Goal: Task Accomplishment & Management: Manage account settings

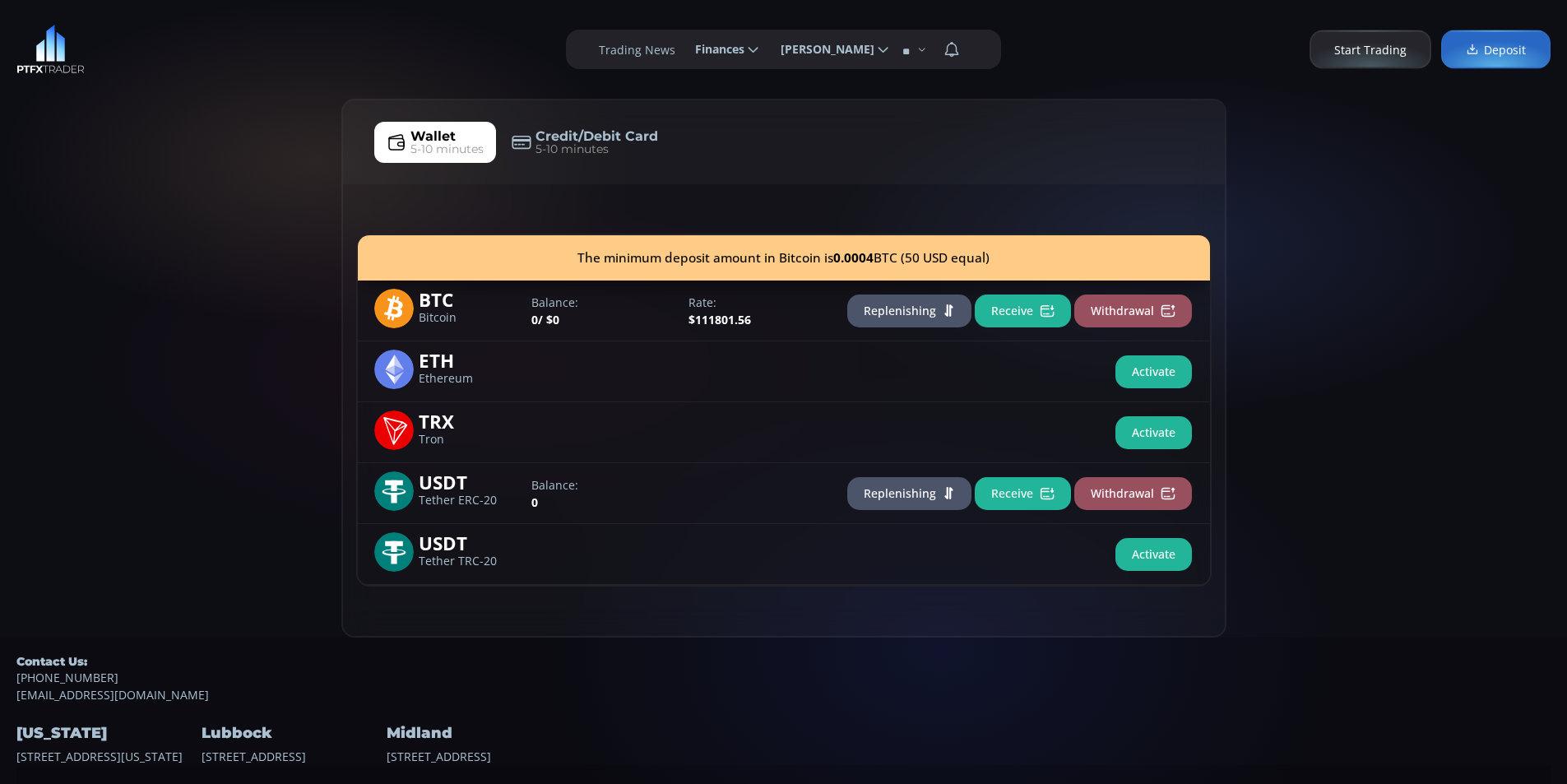
click at [289, 401] on div "Wallet 5-10 minutes Credit/Debit Card 5-10 minutes The minimum deposit amount i…" at bounding box center [784, 368] width 1567 height 539
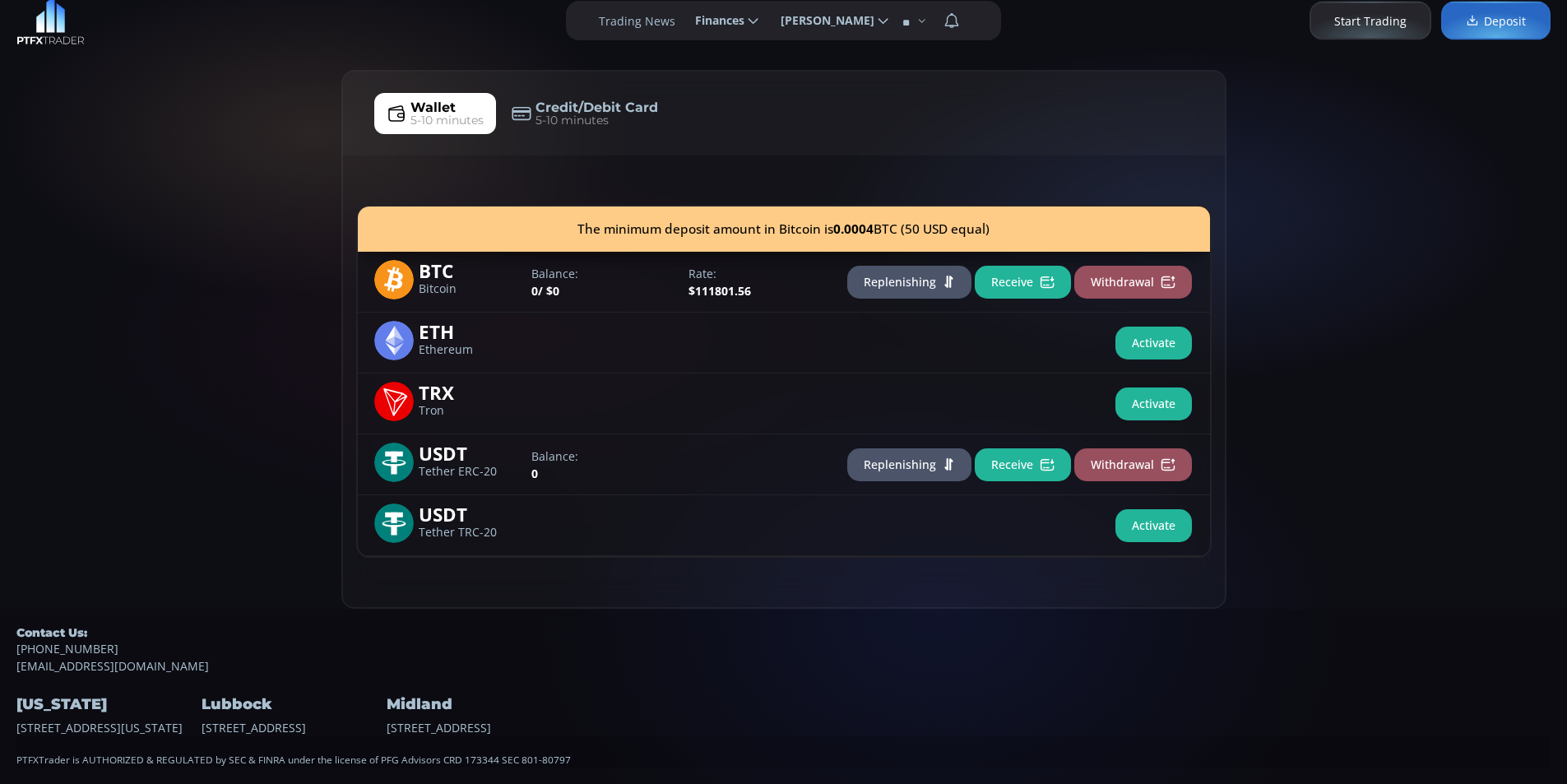
click at [127, 257] on div "Wallet 5-10 minutes Credit/Debit Card 5-10 minutes The minimum deposit amount i…" at bounding box center [784, 339] width 1567 height 539
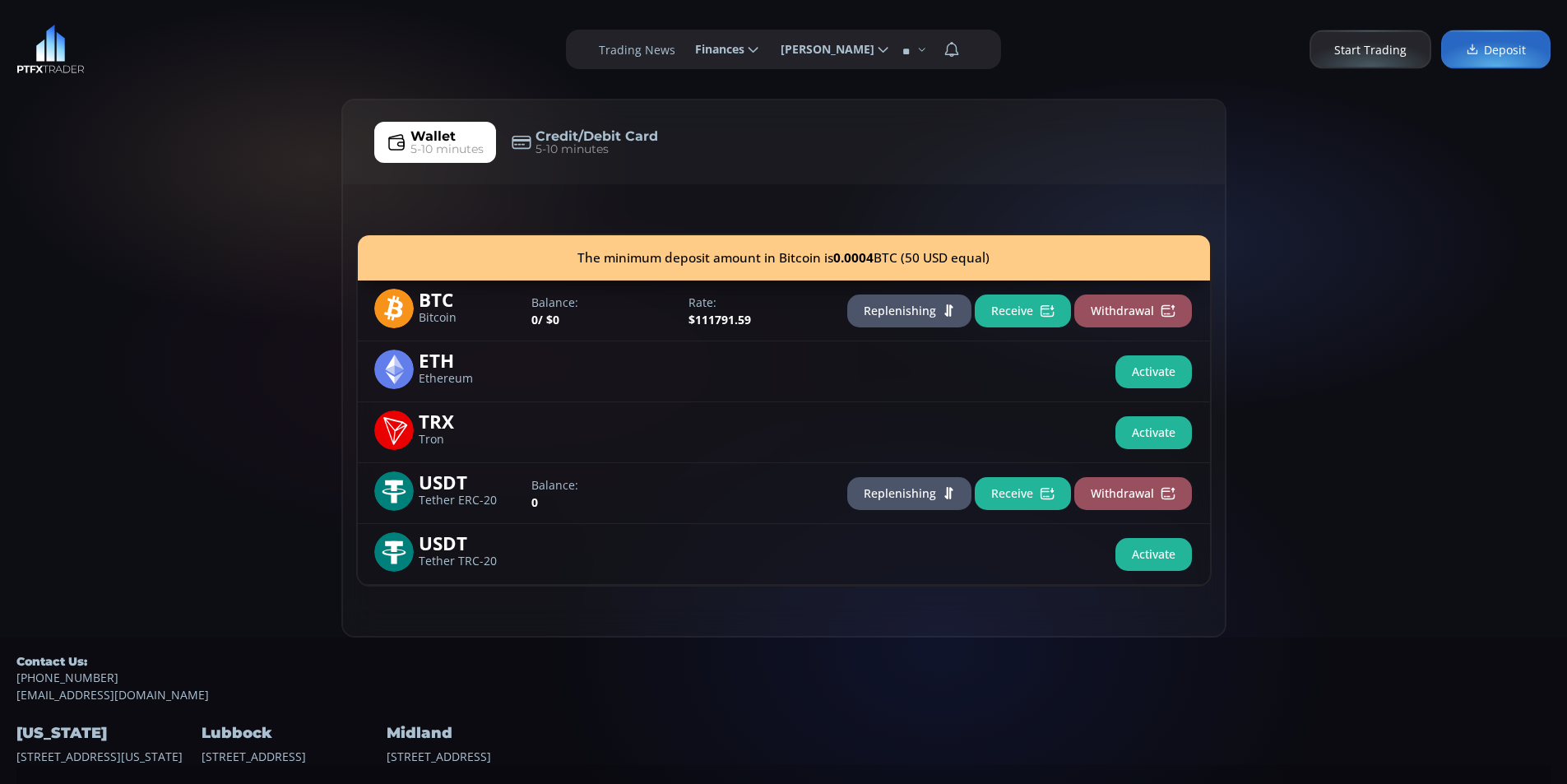
click at [156, 263] on div "Wallet 5-10 minutes Credit/Debit Card 5-10 minutes The minimum deposit amount i…" at bounding box center [784, 368] width 1567 height 539
click at [209, 230] on div "Wallet 5-10 minutes Credit/Debit Card 5-10 minutes The minimum deposit amount i…" at bounding box center [784, 368] width 1567 height 539
click at [31, 233] on div "Wallet 5-10 minutes Credit/Debit Card 5-10 minutes The minimum deposit amount i…" at bounding box center [784, 368] width 1567 height 539
click at [56, 223] on div "Wallet 5-10 minutes Credit/Debit Card 5-10 minutes The minimum deposit amount i…" at bounding box center [784, 368] width 1567 height 539
drag, startPoint x: 134, startPoint y: 173, endPoint x: 228, endPoint y: 139, distance: 100.0
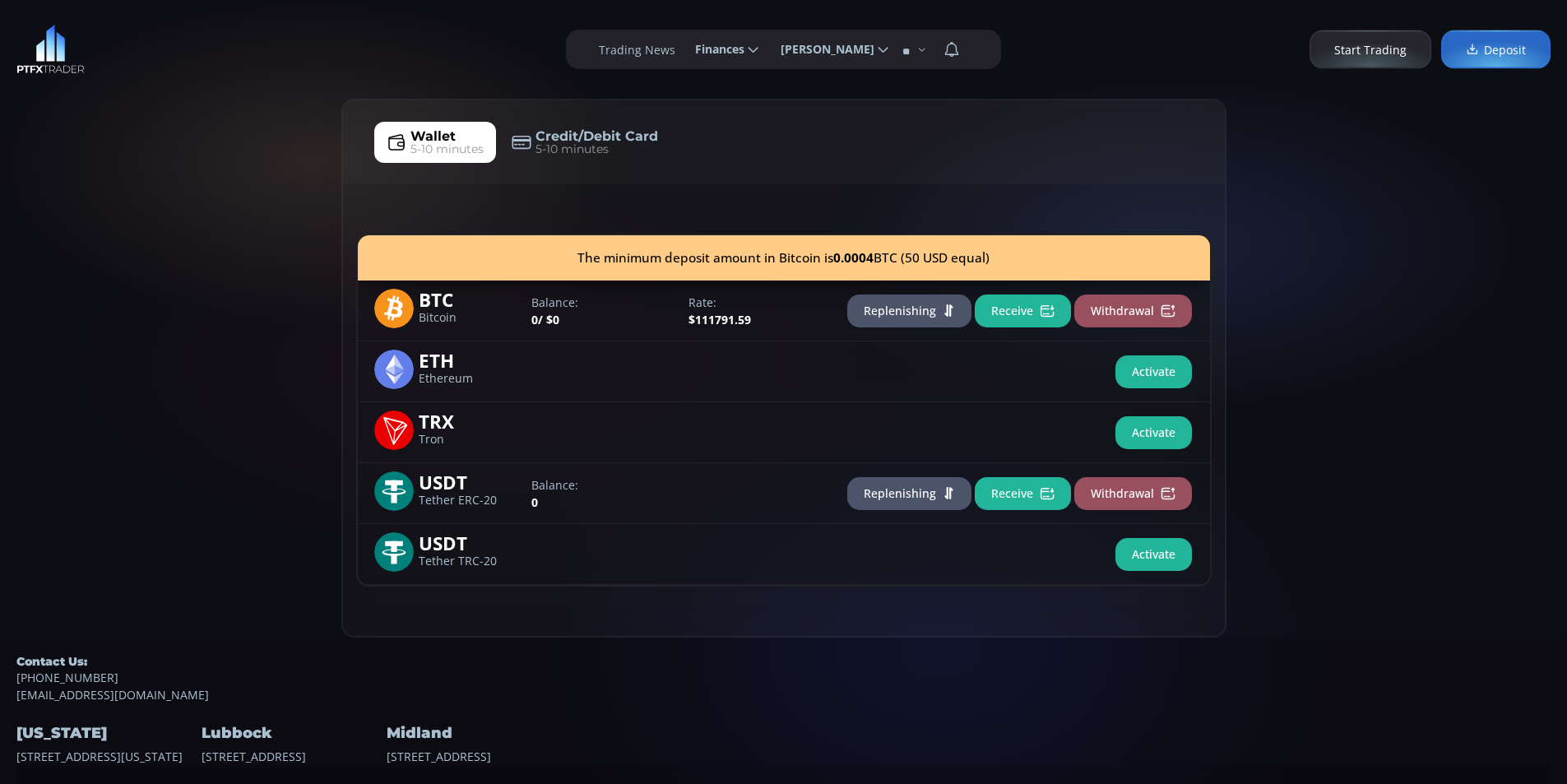
click at [137, 171] on div "Wallet 5-10 minutes Credit/Debit Card 5-10 minutes The minimum deposit amount i…" at bounding box center [784, 368] width 1567 height 539
click at [230, 137] on div "Wallet 5-10 minutes Credit/Debit Card 5-10 minutes The minimum deposit amount i…" at bounding box center [784, 368] width 1567 height 539
click at [169, 162] on div "Wallet 5-10 minutes Credit/Debit Card 5-10 minutes The minimum deposit amount i…" at bounding box center [784, 368] width 1567 height 539
click at [285, 136] on div "Wallet 5-10 minutes Credit/Debit Card 5-10 minutes The minimum deposit amount i…" at bounding box center [784, 368] width 1567 height 539
drag, startPoint x: 164, startPoint y: 344, endPoint x: 215, endPoint y: 269, distance: 90.7
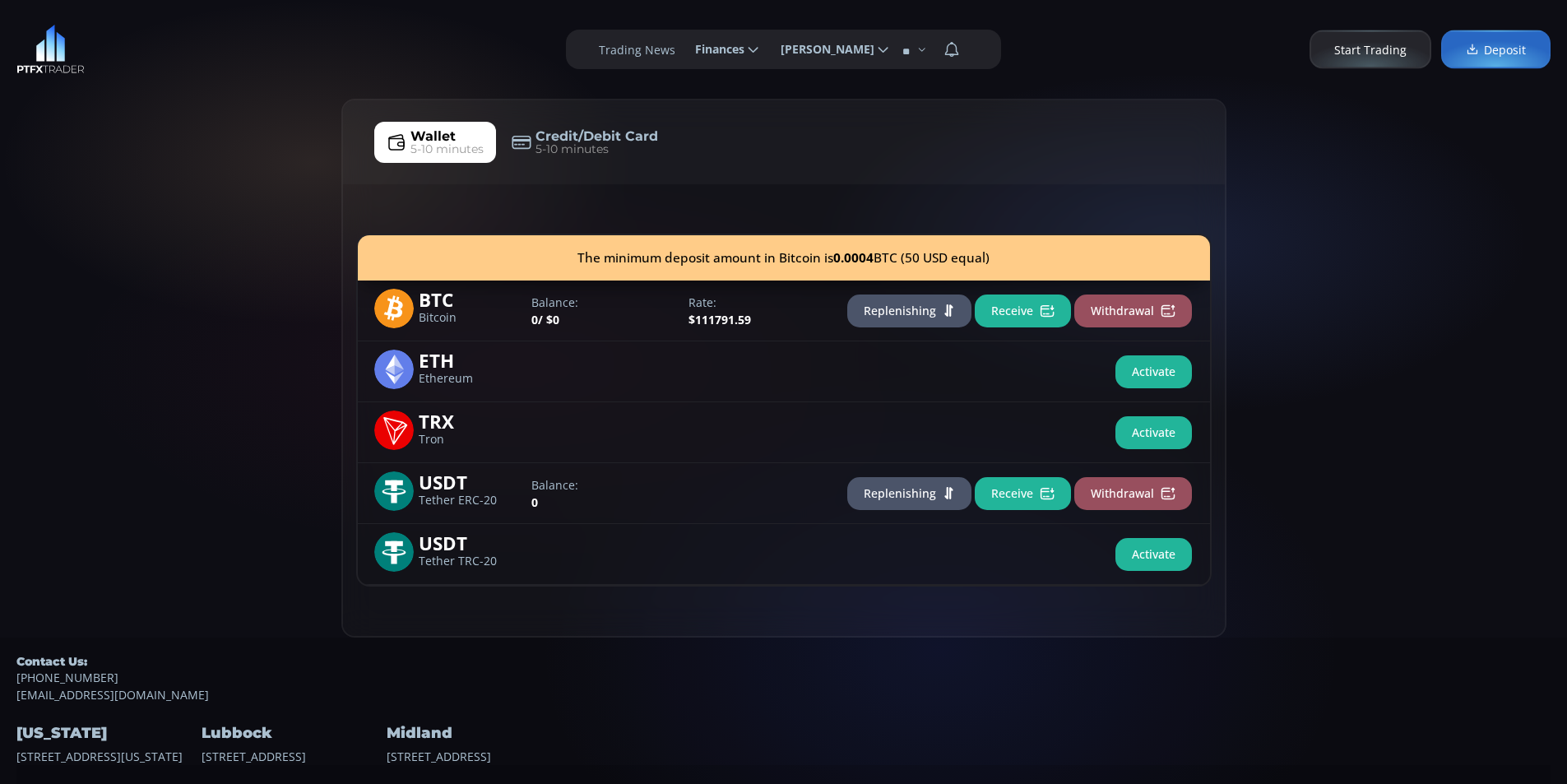
click at [164, 336] on div "Wallet 5-10 minutes Credit/Debit Card 5-10 minutes The minimum deposit amount i…" at bounding box center [784, 368] width 1567 height 539
click at [215, 269] on div "Wallet 5-10 minutes Credit/Debit Card 5-10 minutes The minimum deposit amount i…" at bounding box center [784, 368] width 1567 height 539
drag, startPoint x: 149, startPoint y: 234, endPoint x: 226, endPoint y: 181, distance: 93.5
click at [149, 232] on div "Wallet 5-10 minutes Credit/Debit Card 5-10 minutes The minimum deposit amount i…" at bounding box center [784, 368] width 1567 height 539
drag, startPoint x: 262, startPoint y: 155, endPoint x: 184, endPoint y: 90, distance: 101.5
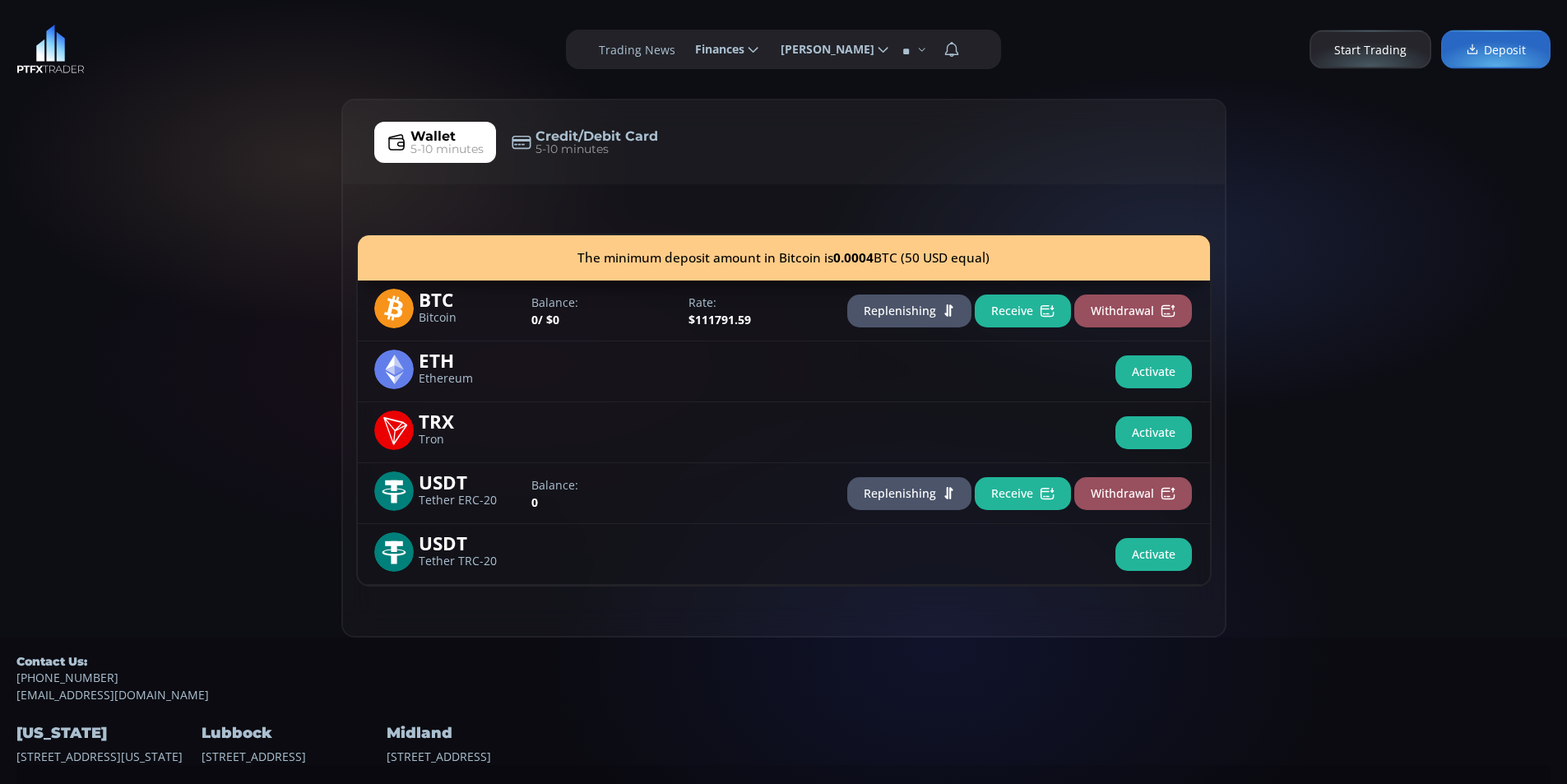
click at [262, 154] on div "Wallet 5-10 minutes Credit/Debit Card 5-10 minutes The minimum deposit amount i…" at bounding box center [784, 368] width 1567 height 539
click at [155, 59] on div "**********" at bounding box center [784, 49] width 1567 height 98
click at [221, 364] on div "Wallet 5-10 minutes Credit/Debit Card 5-10 minutes The minimum deposit amount i…" at bounding box center [784, 368] width 1567 height 539
click at [257, 194] on div "Wallet 5-10 minutes Credit/Debit Card 5-10 minutes The minimum deposit amount i…" at bounding box center [784, 368] width 1567 height 539
click at [197, 353] on div "Wallet 5-10 minutes Credit/Debit Card 5-10 minutes The minimum deposit amount i…" at bounding box center [784, 368] width 1567 height 539
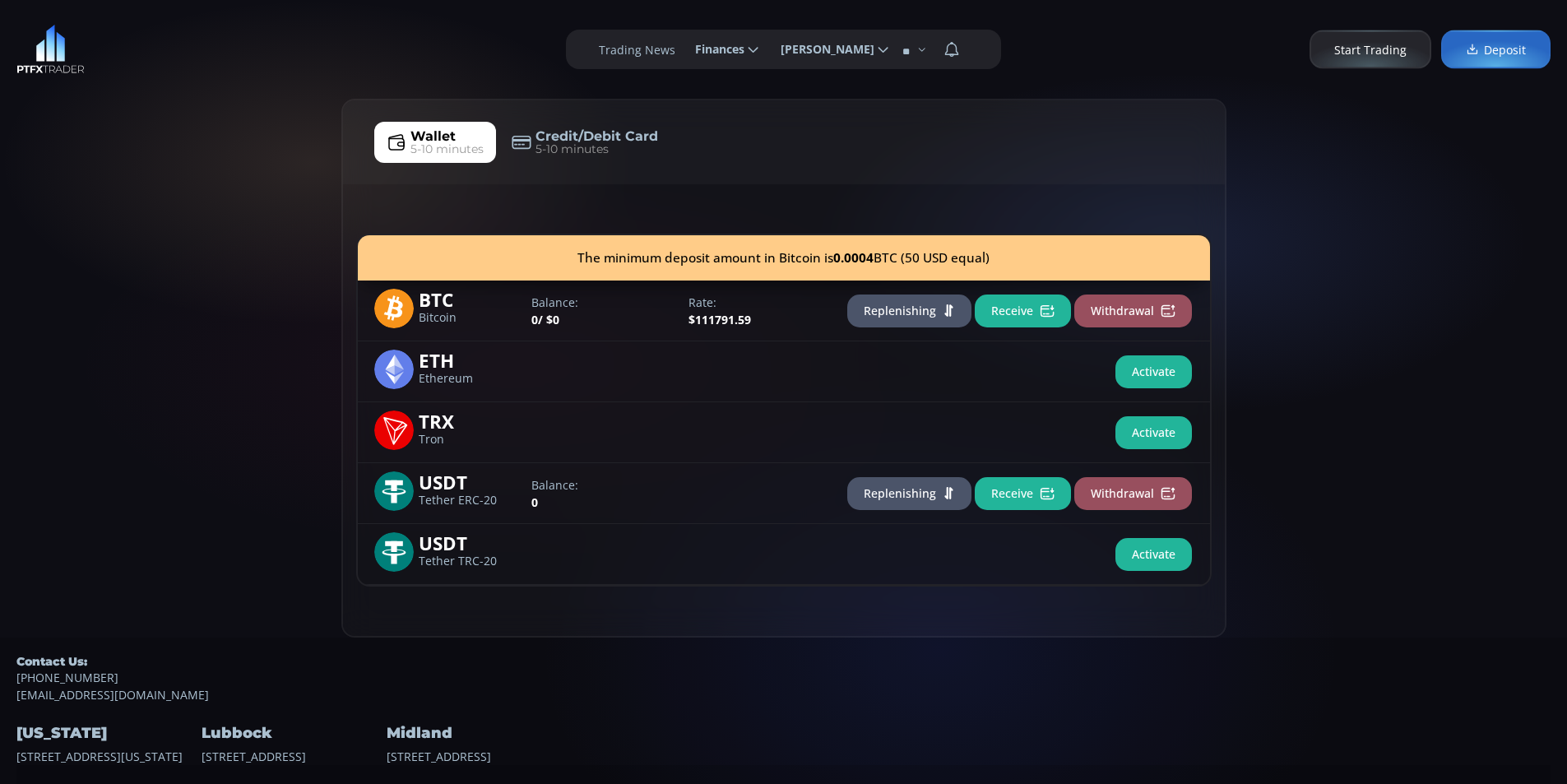
drag, startPoint x: 187, startPoint y: 266, endPoint x: 212, endPoint y: 87, distance: 180.7
click at [178, 233] on div "Wallet 5-10 minutes Credit/Debit Card 5-10 minutes The minimum deposit amount i…" at bounding box center [784, 368] width 1567 height 539
click at [232, 47] on div "**********" at bounding box center [784, 49] width 1567 height 98
click at [123, 62] on div "**********" at bounding box center [784, 49] width 1567 height 98
click at [149, 158] on div "Wallet 5-10 minutes Credit/Debit Card 5-10 minutes The minimum deposit amount i…" at bounding box center [784, 368] width 1567 height 539
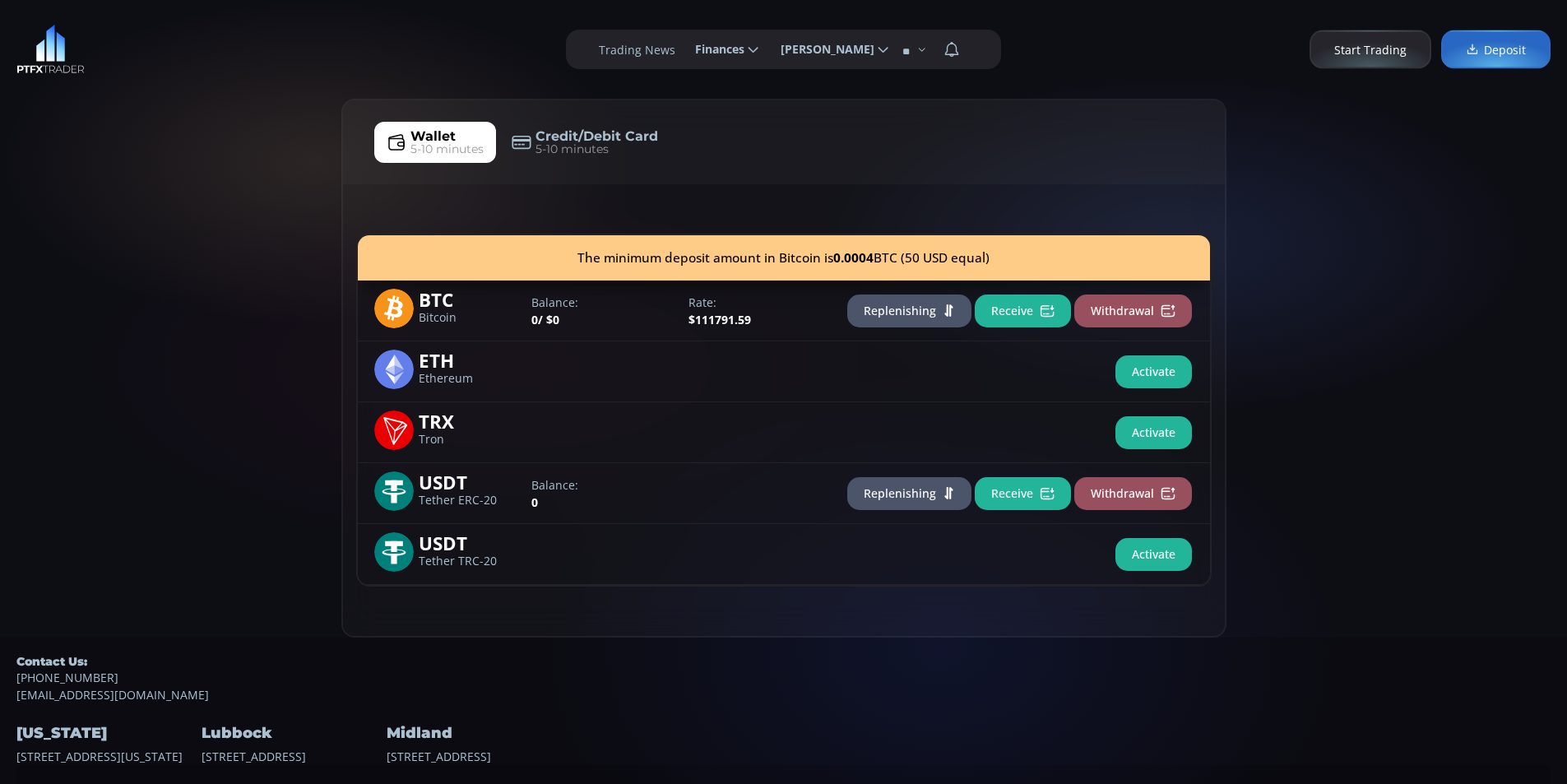
click at [274, 109] on div "Wallet 5-10 minutes Credit/Debit Card 5-10 minutes The minimum deposit amount i…" at bounding box center [784, 368] width 1567 height 539
click at [124, 268] on div "Wallet 5-10 minutes Credit/Debit Card 5-10 minutes The minimum deposit amount i…" at bounding box center [784, 368] width 1567 height 539
click at [132, 247] on div "Wallet 5-10 minutes Credit/Debit Card 5-10 minutes The minimum deposit amount i…" at bounding box center [784, 368] width 1567 height 539
